Goal: Task Accomplishment & Management: Complete application form

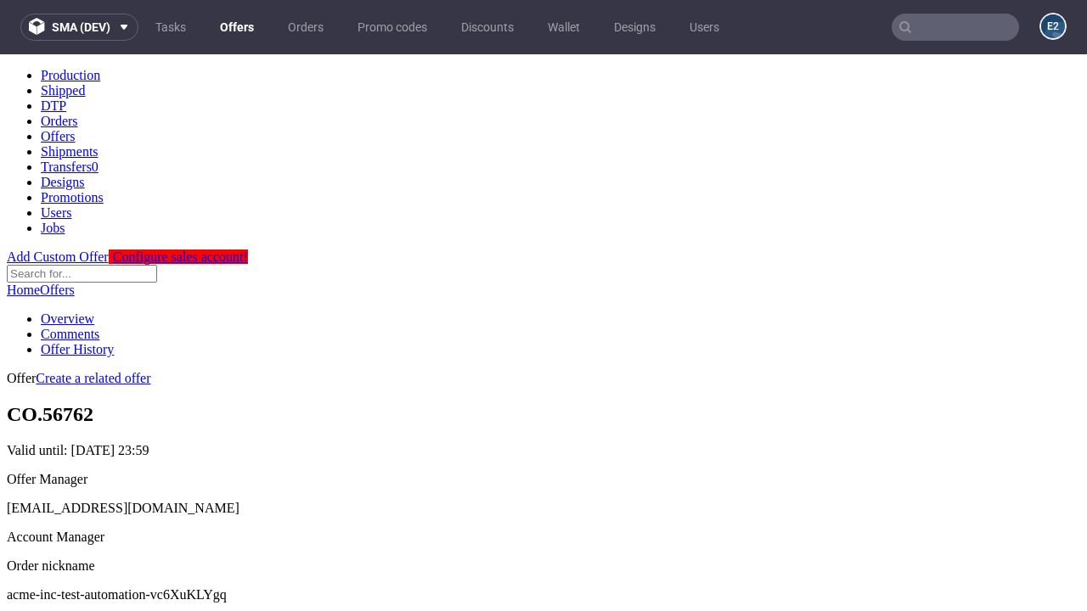
scroll to position [168, 0]
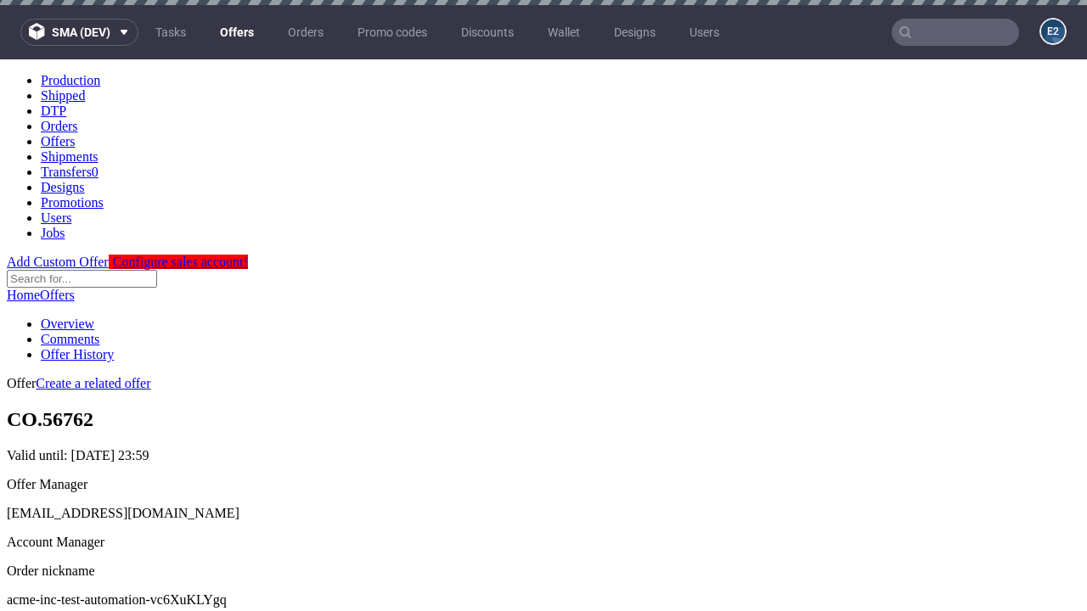
scroll to position [5, 0]
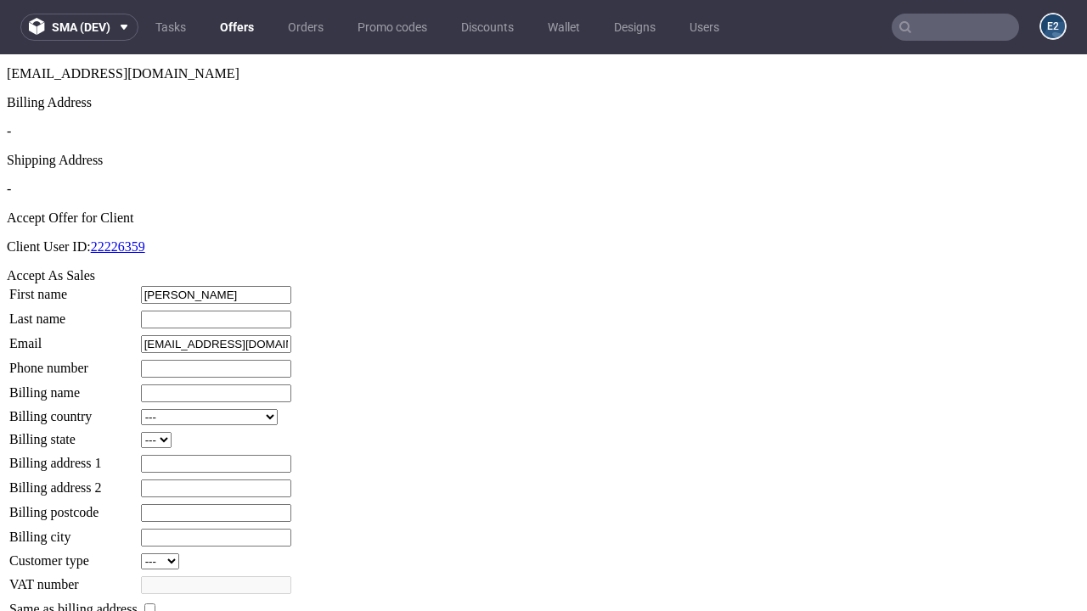
type input "[PERSON_NAME]"
type input "1509813888"
type input "Zetta_Dibbert41"
select select "13"
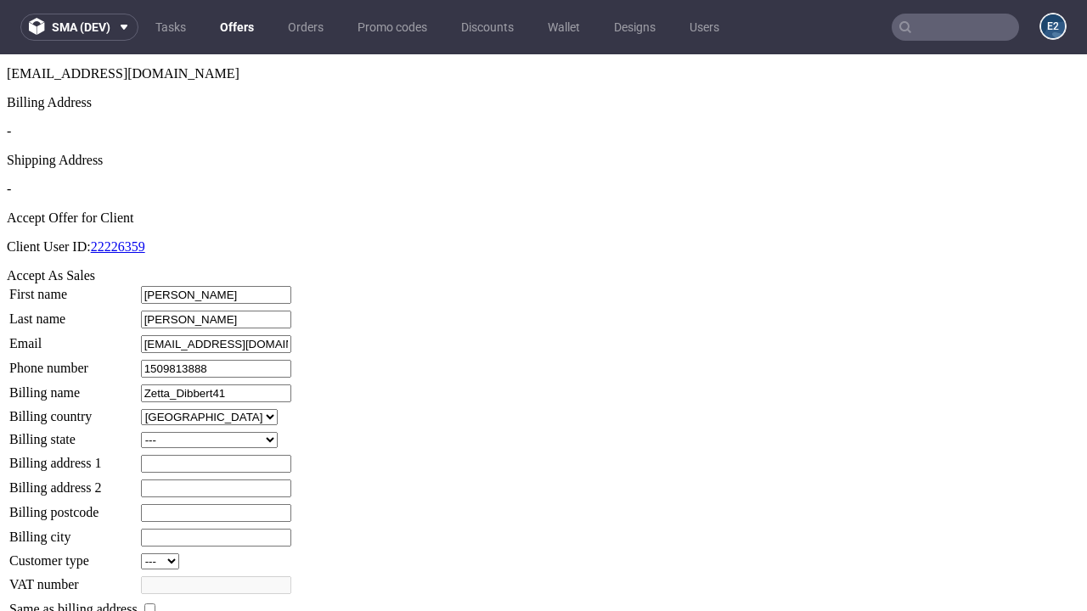
select select "132"
type input "Zetta_Dibbert41"
type input "264 [MEDICAL_DATA][PERSON_NAME]"
type input "SP0 0SL"
type input "Long [PERSON_NAME]"
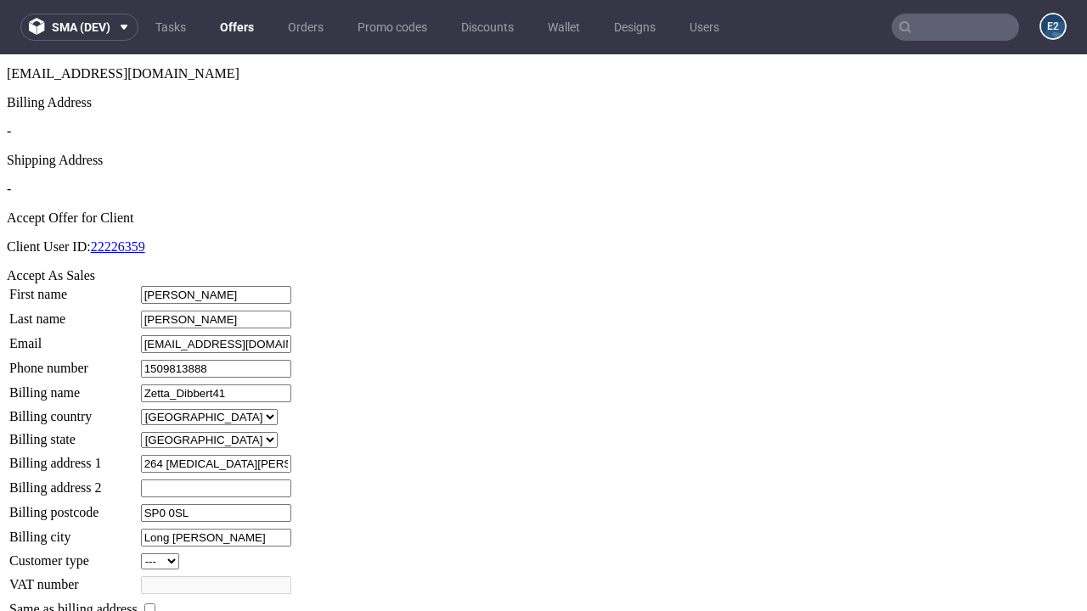
click at [155, 604] on input "checkbox" at bounding box center [149, 609] width 11 height 11
checkbox input "true"
type input "Zetta_Dibbert41"
select select "13"
type input "264 [MEDICAL_DATA][PERSON_NAME]"
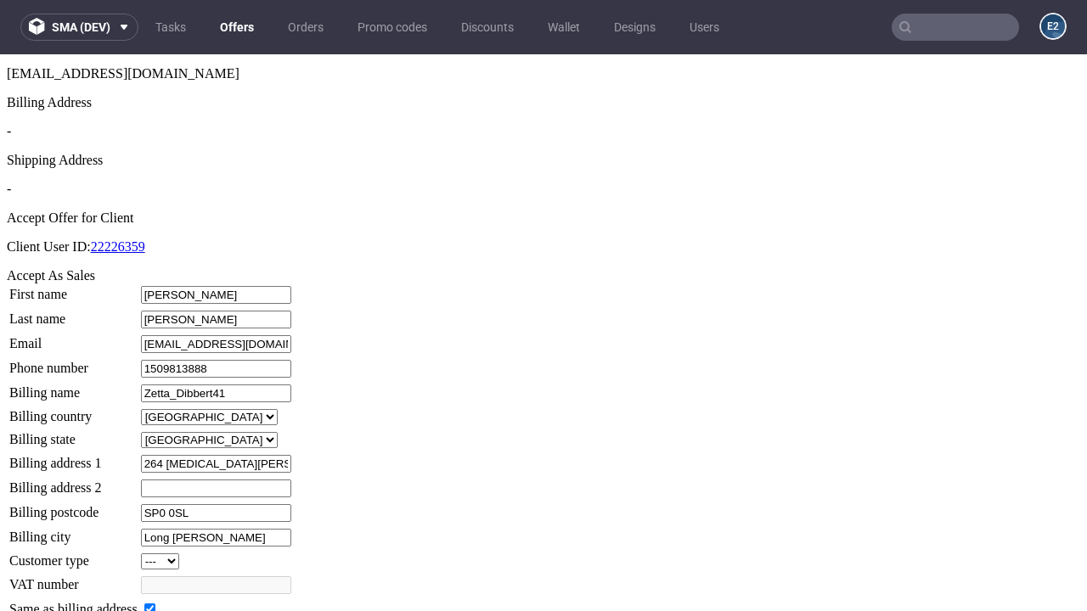
type input "SP0 0SL"
type input "Long [PERSON_NAME]"
select select "132"
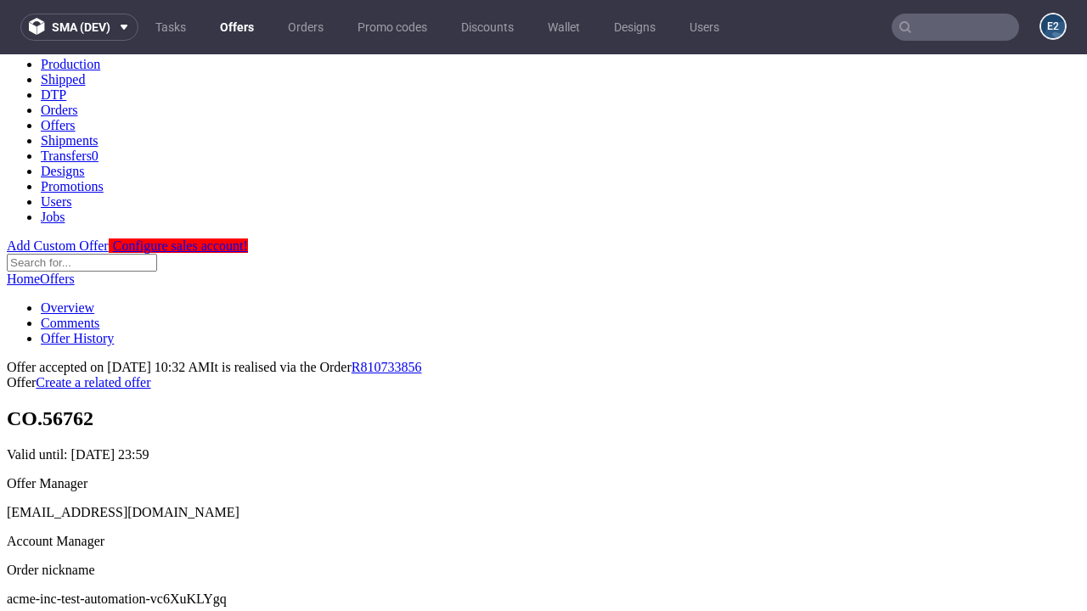
scroll to position [0, 0]
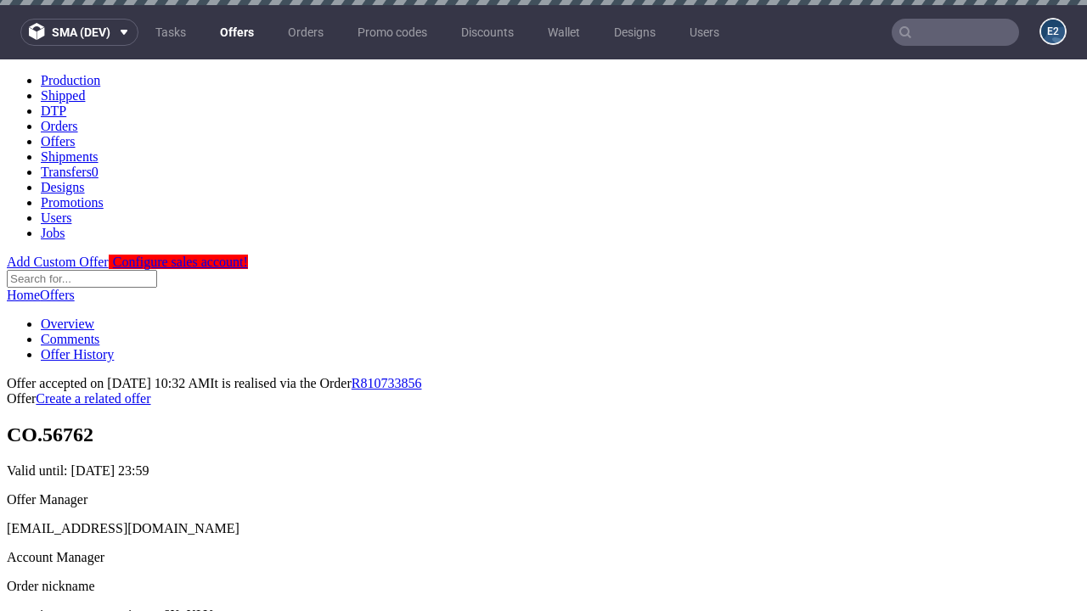
type input "[DATE]"
select select "12214305"
type input "In progress..."
